Goal: Information Seeking & Learning: Learn about a topic

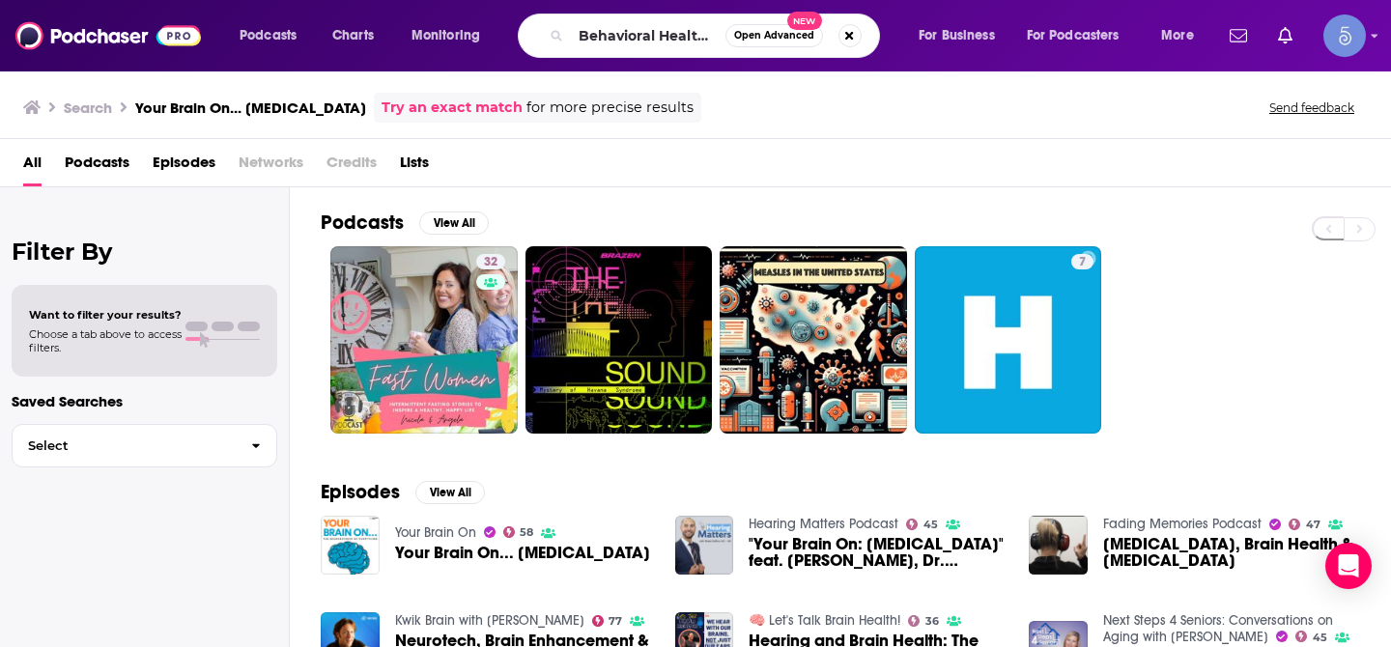
scroll to position [0, 36]
type input "Behavioral Health [DATE]"
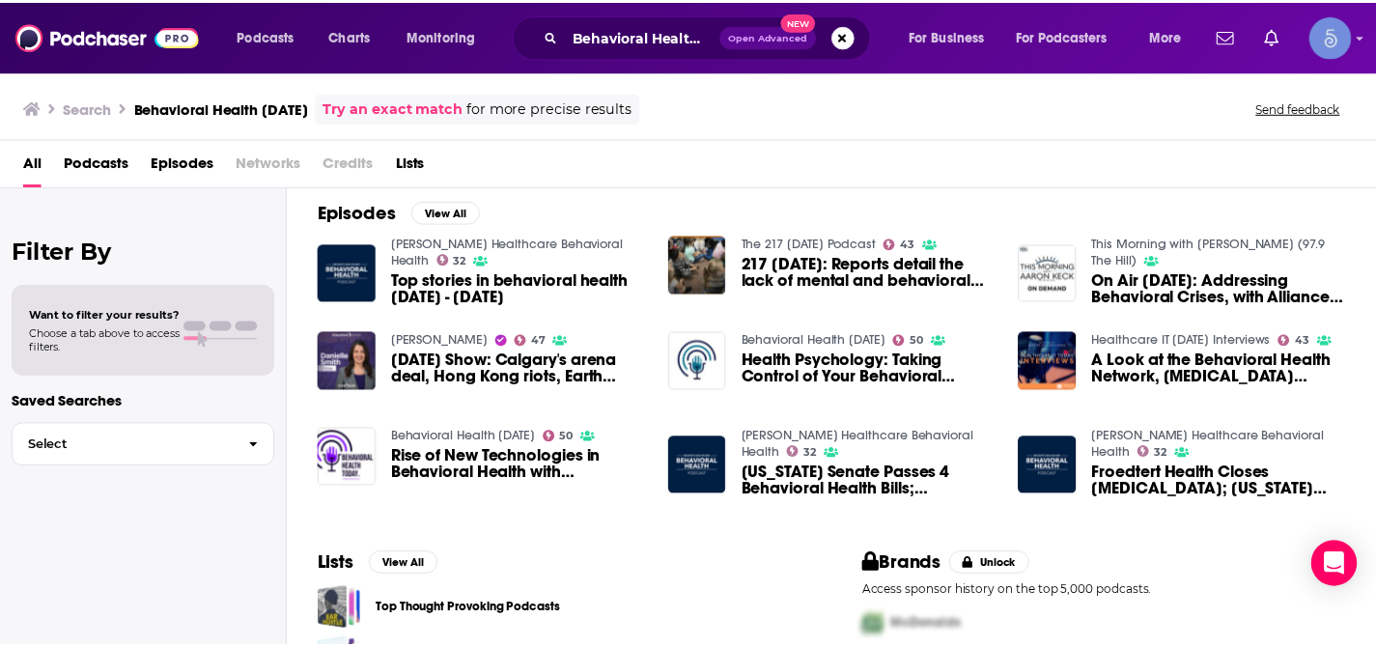
scroll to position [282, 0]
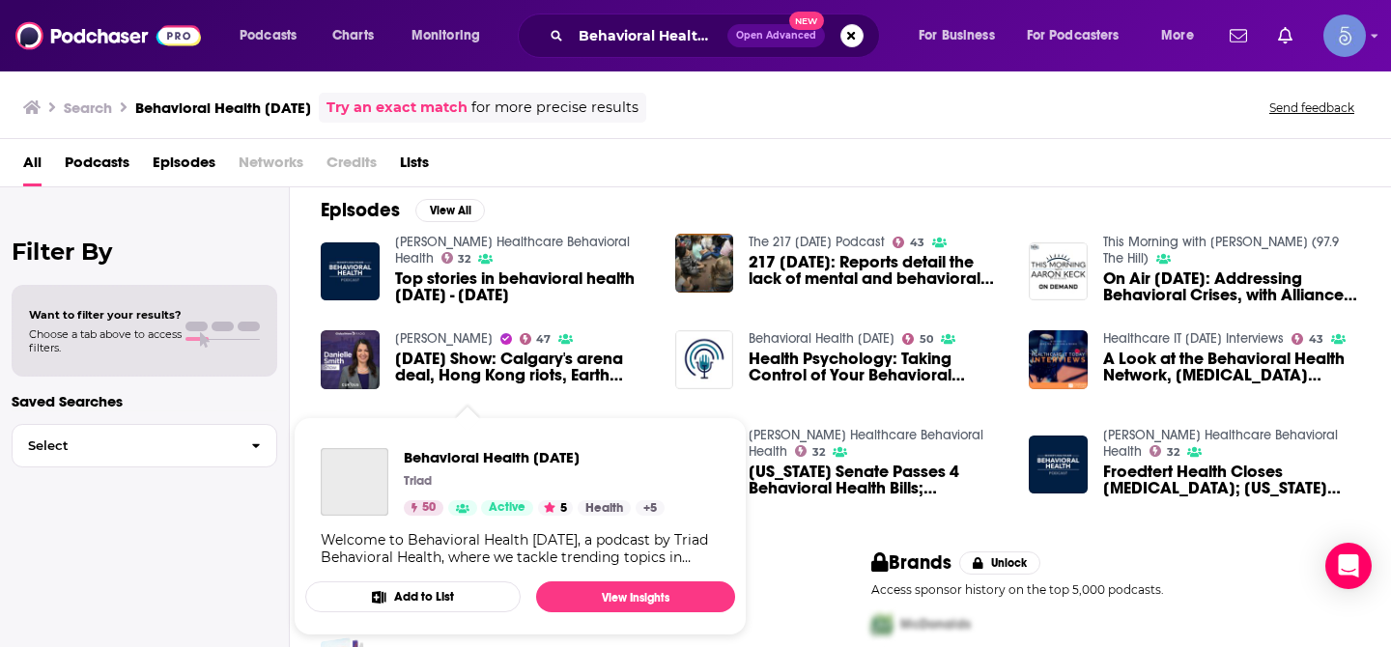
click at [484, 433] on div "Behavioral Health [DATE] Triad 50 Active 5 Health + 5 Welcome to Behavioral Hea…" at bounding box center [520, 507] width 430 height 149
click at [362, 479] on img "Behavioral Health Today" at bounding box center [355, 482] width 68 height 68
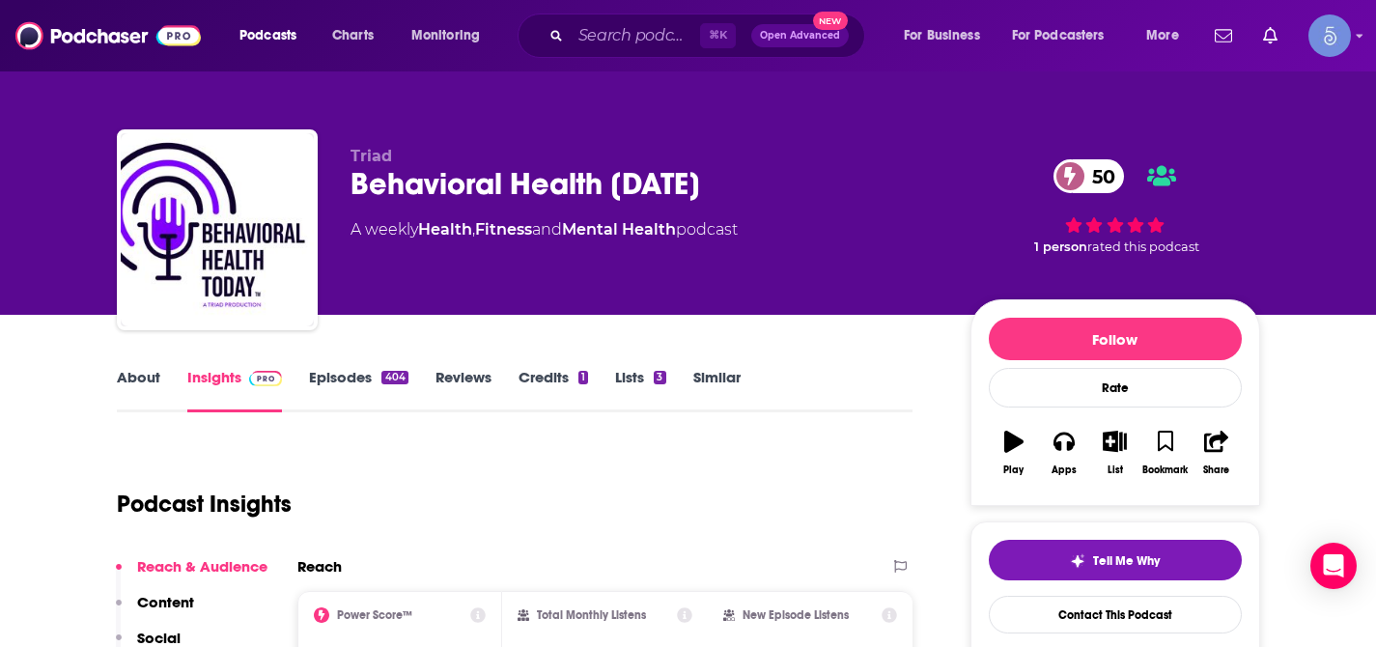
click at [151, 387] on link "About" at bounding box center [138, 390] width 43 height 44
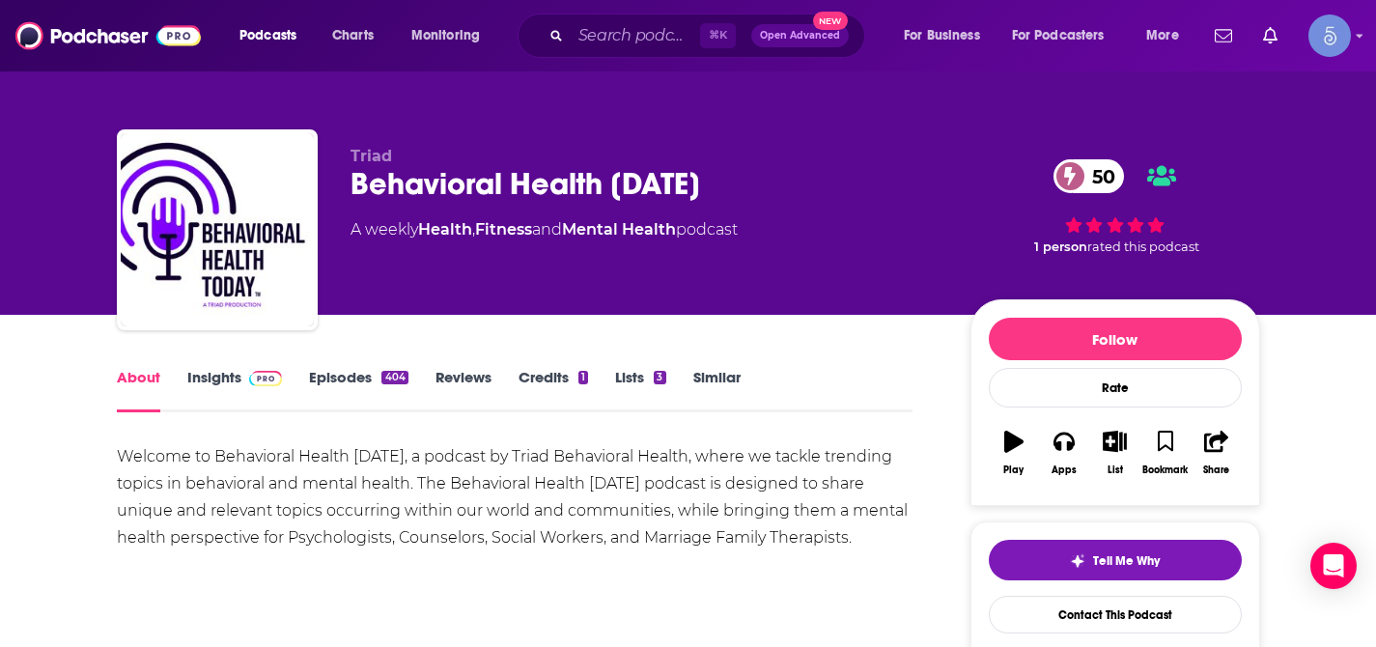
click at [267, 376] on img at bounding box center [266, 378] width 34 height 15
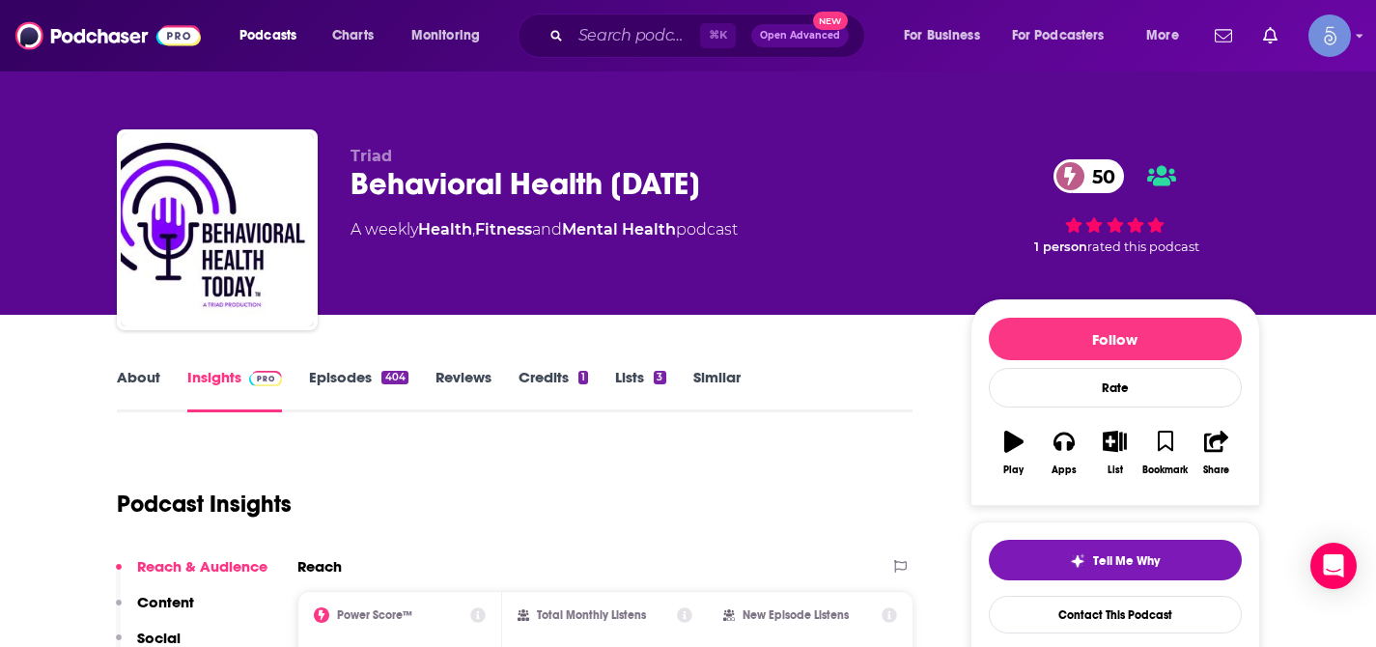
click at [373, 376] on link "Episodes 404" at bounding box center [358, 390] width 98 height 44
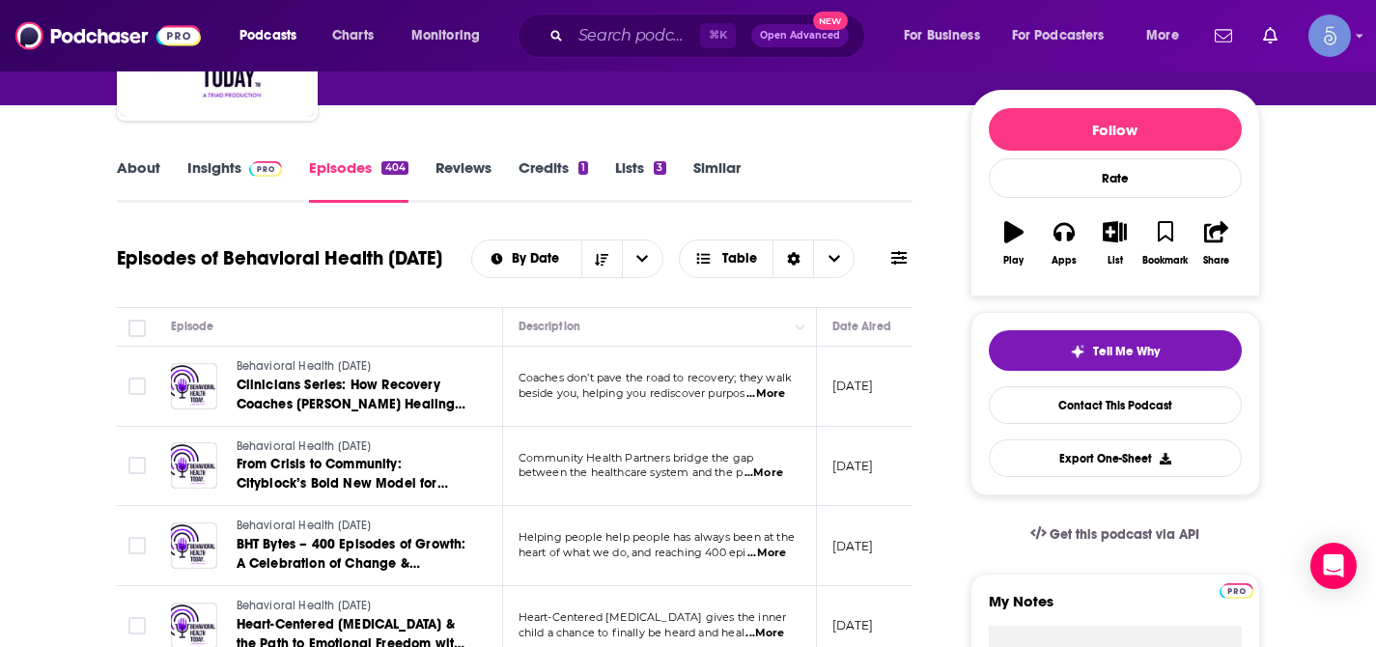
scroll to position [213, 0]
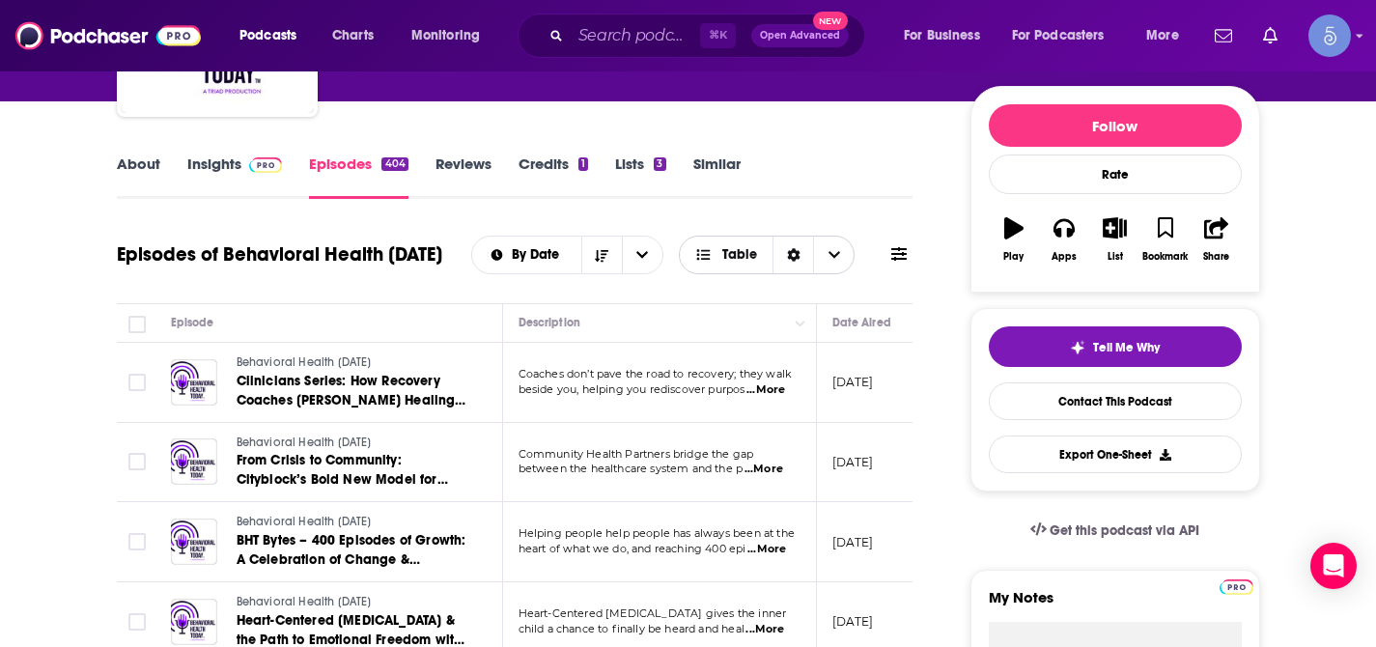
click at [837, 262] on span "Choose View" at bounding box center [833, 255] width 41 height 37
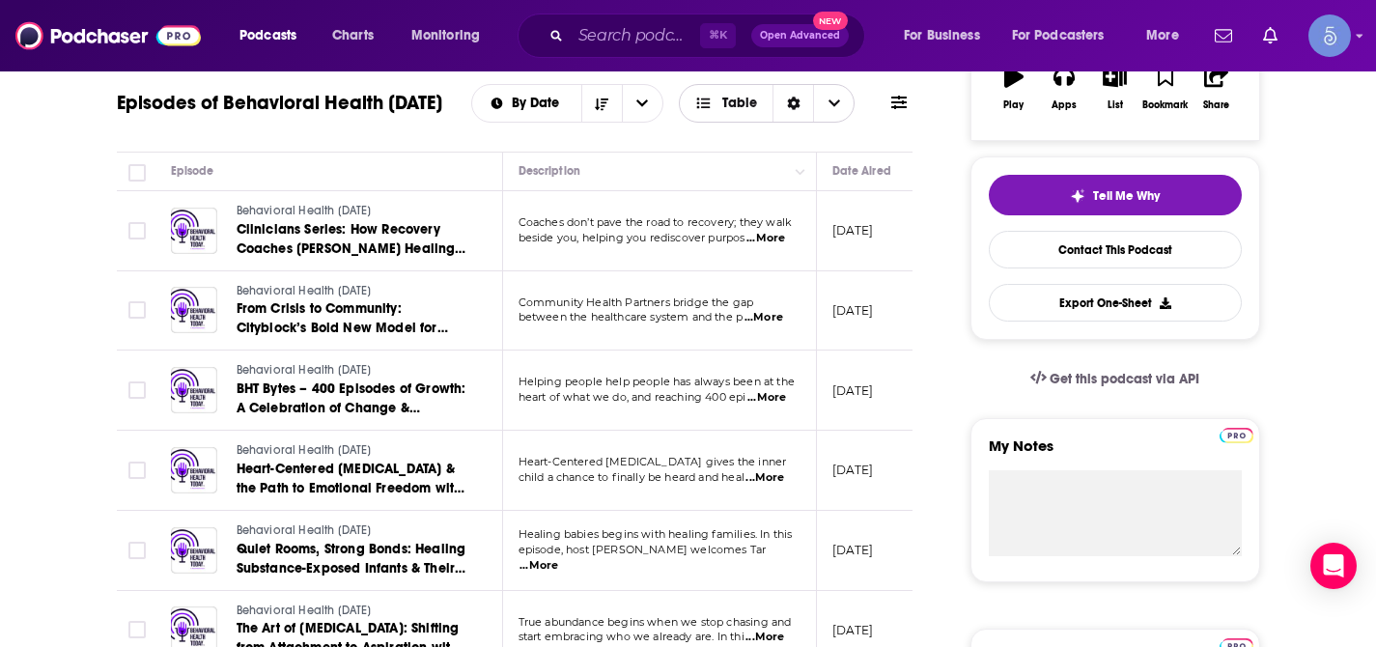
scroll to position [0, 0]
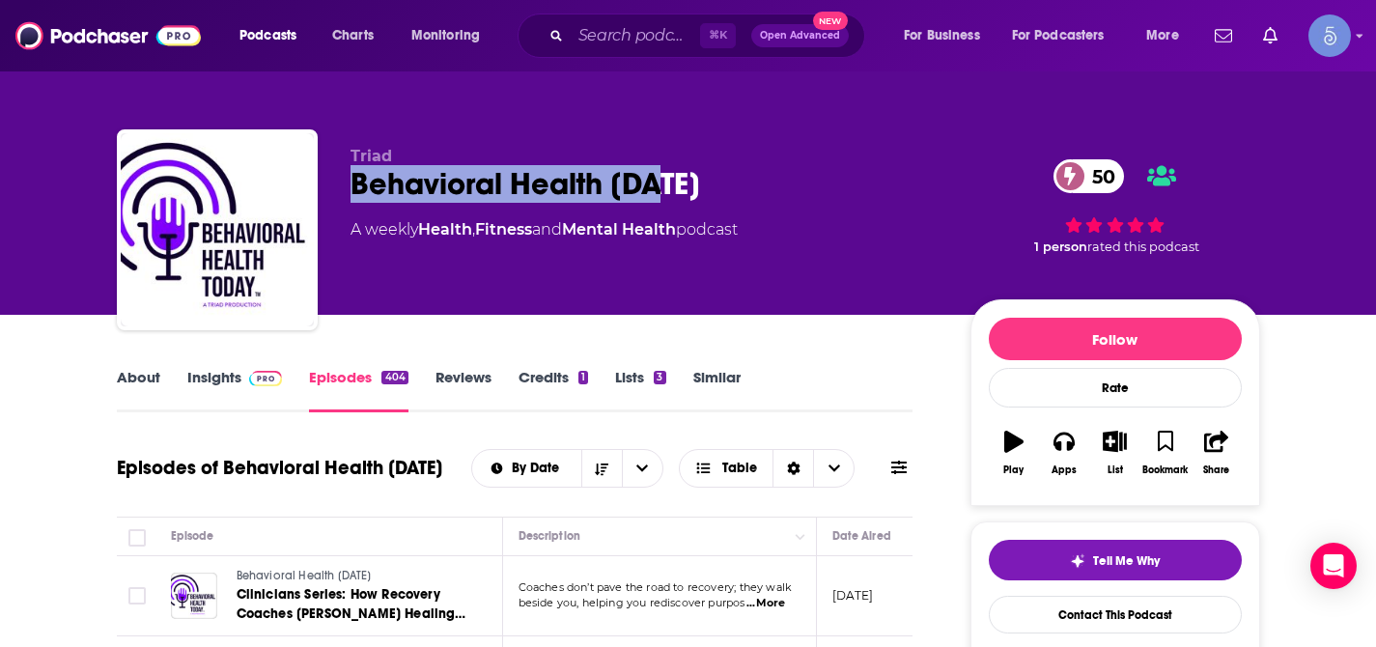
drag, startPoint x: 350, startPoint y: 189, endPoint x: 669, endPoint y: 191, distance: 319.6
click at [668, 191] on div "Behavioral Health [DATE] 50" at bounding box center [645, 184] width 589 height 38
copy h2 "Behavioral Health [DATE]"
